Goal: Task Accomplishment & Management: Manage account settings

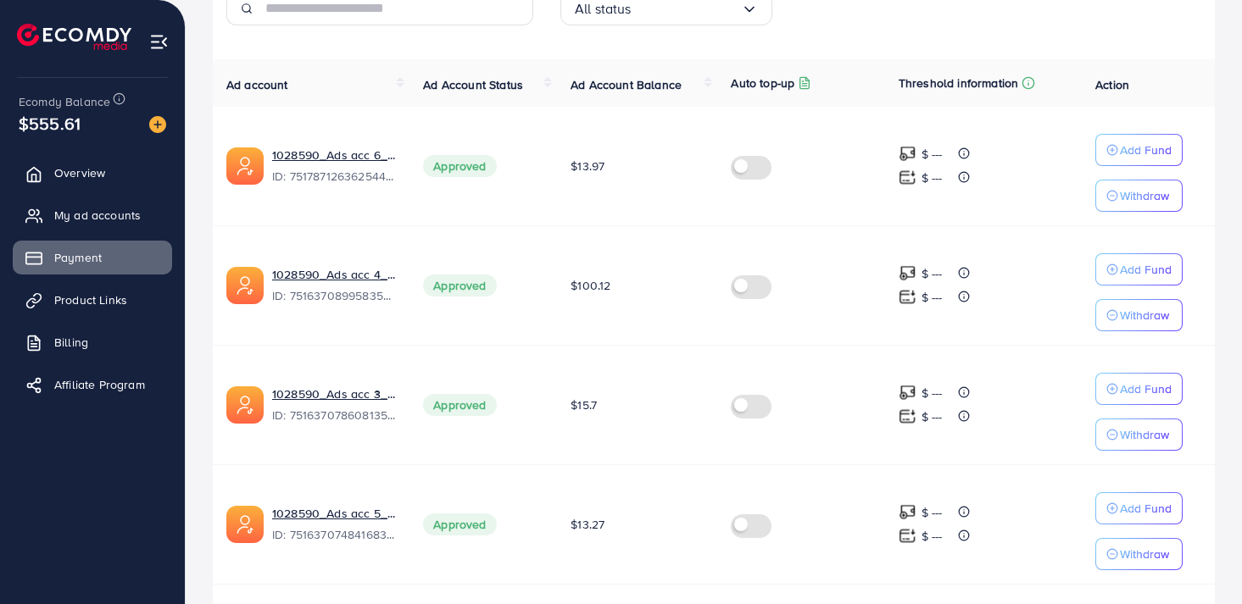
scroll to position [354, 0]
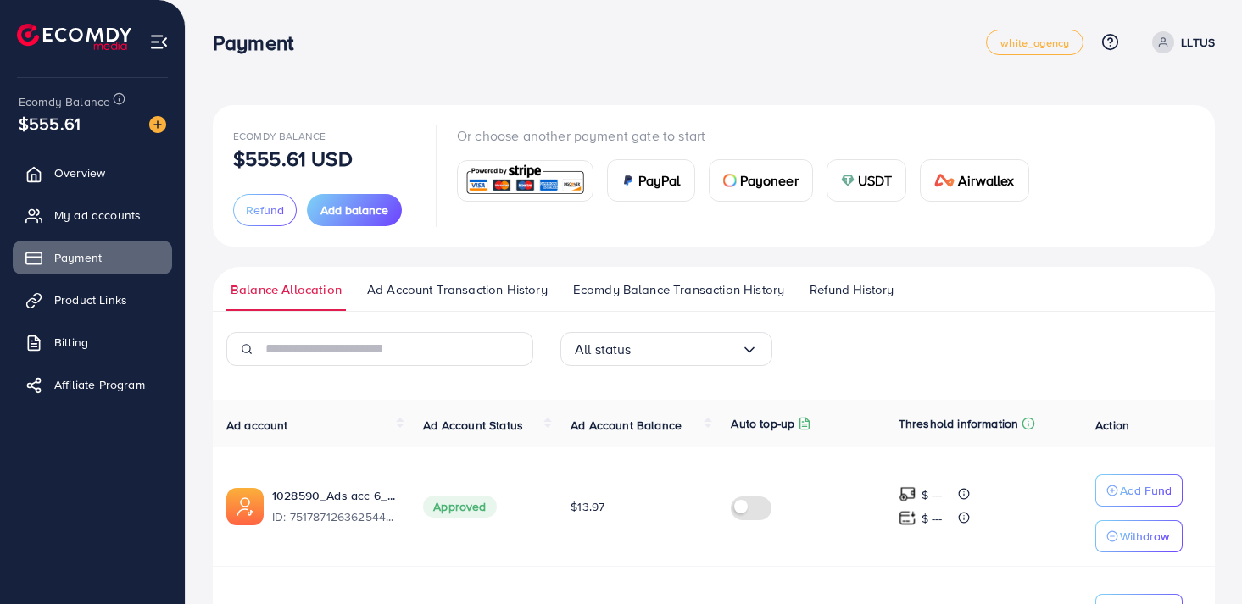
click at [655, 294] on span "Ecomdy Balance Transaction History" at bounding box center [678, 290] width 211 height 19
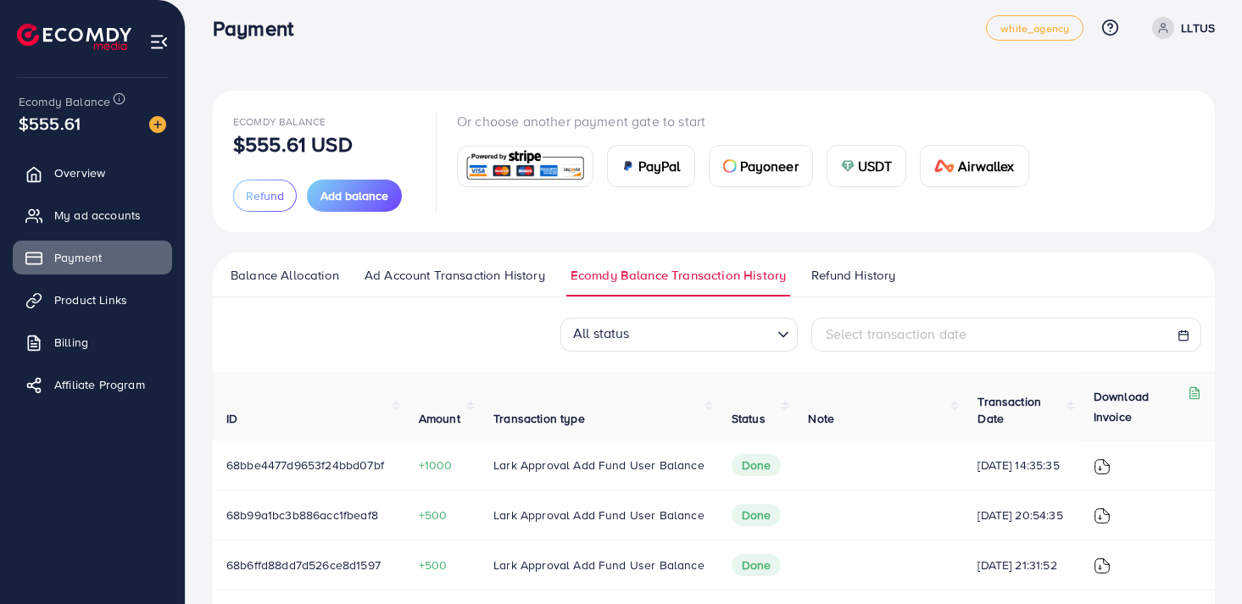
scroll to position [15, 0]
click at [241, 267] on span "Balance Allocation" at bounding box center [285, 274] width 108 height 19
